Goal: Find specific page/section: Find specific page/section

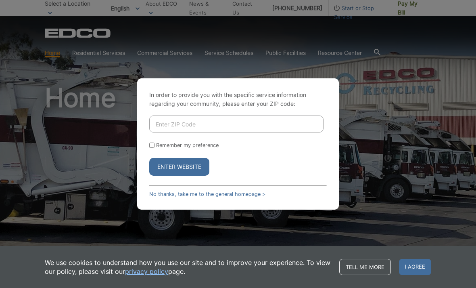
click at [251, 132] on input "Enter ZIP Code" at bounding box center [236, 123] width 174 height 17
type input "92028"
click at [150, 148] on input "Remember my preference" at bounding box center [151, 144] width 5 height 5
checkbox input "true"
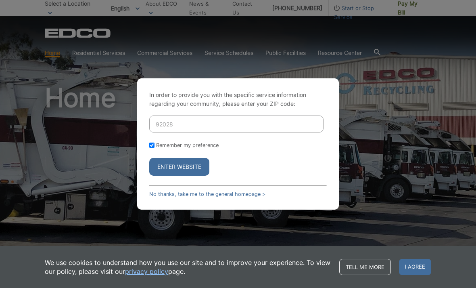
click at [194, 175] on button "Enter Website" at bounding box center [179, 167] width 60 height 18
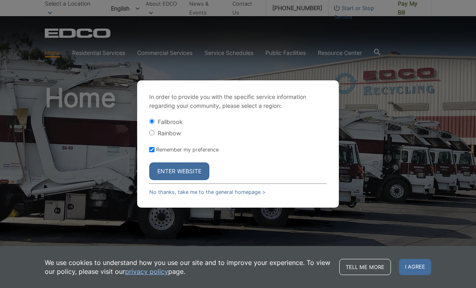
click at [194, 180] on button "Enter Website" at bounding box center [179, 171] width 60 height 18
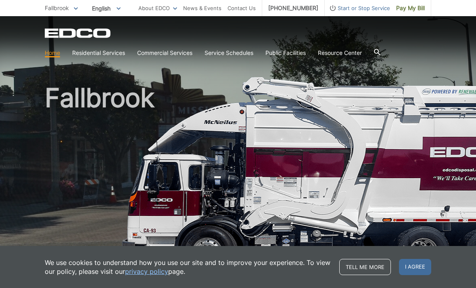
click at [234, 57] on link "Service Schedules" at bounding box center [229, 52] width 49 height 9
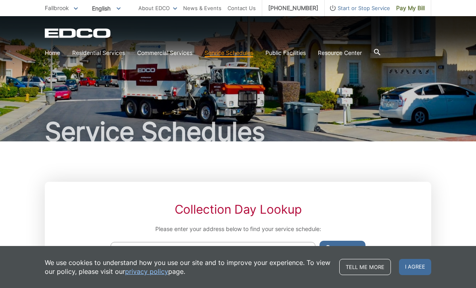
click at [100, 44] on div "EDCO Logo Home Residential Services Curbside Pickup Recycling Organic Recycling…" at bounding box center [238, 44] width 386 height 32
click at [0, 0] on link "Bulky Item Pickup" at bounding box center [0, 0] width 0 height 0
